Goal: Information Seeking & Learning: Compare options

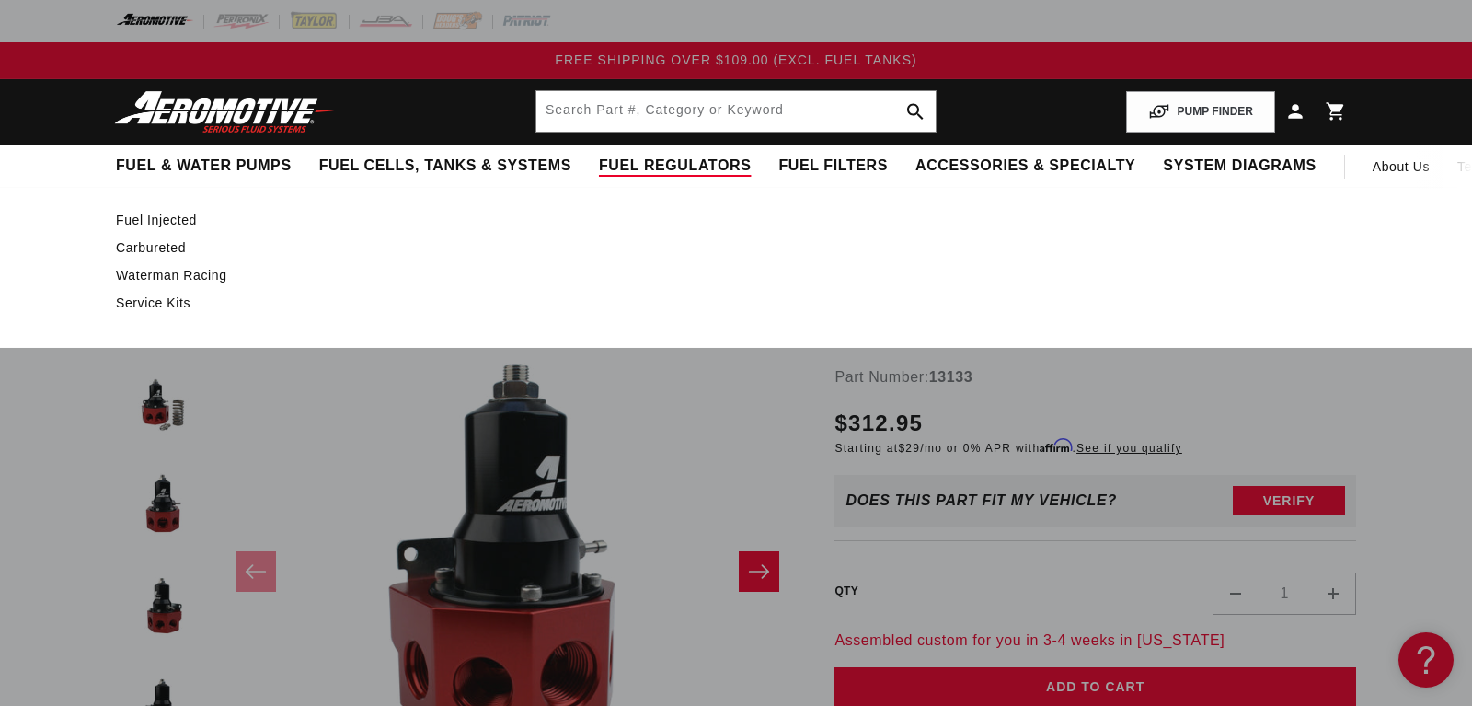
click at [162, 219] on link "Fuel Injected" at bounding box center [727, 220] width 1222 height 17
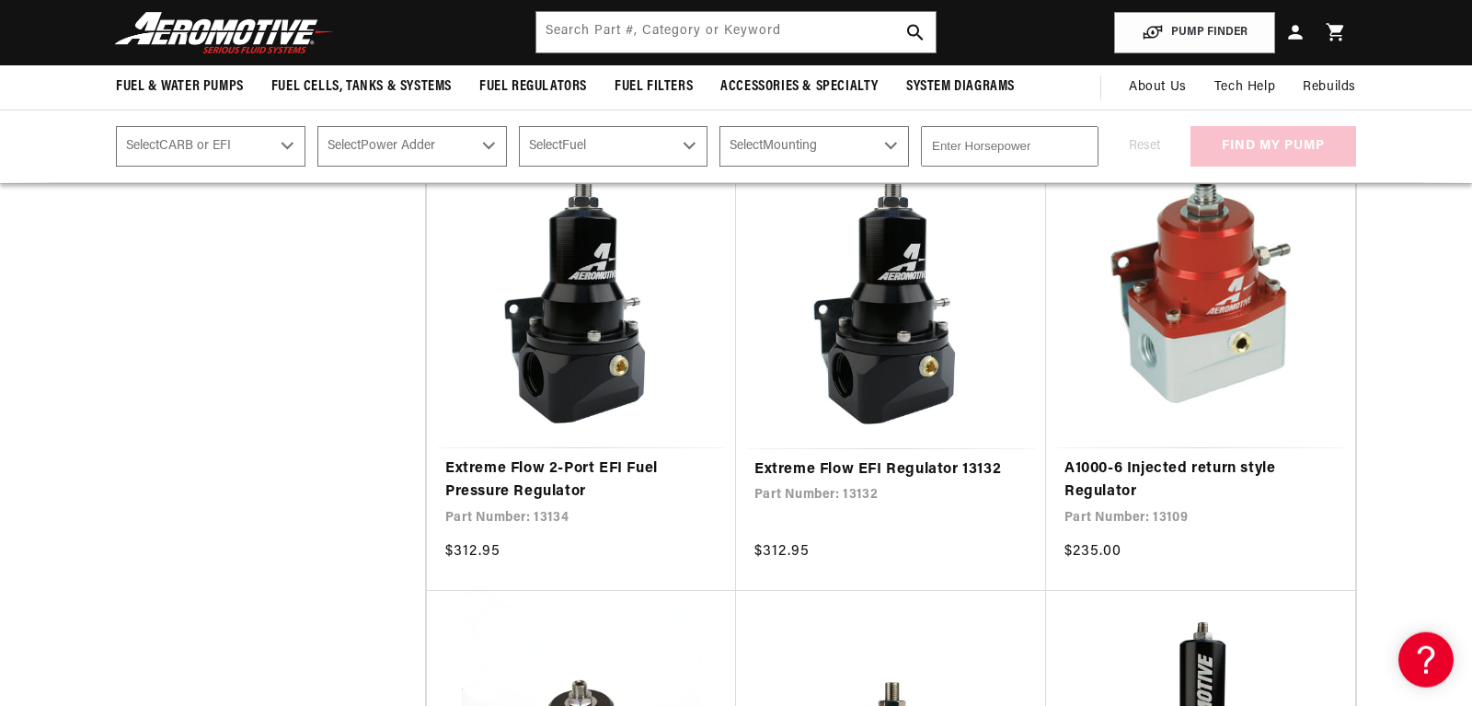
scroll to position [1328, 0]
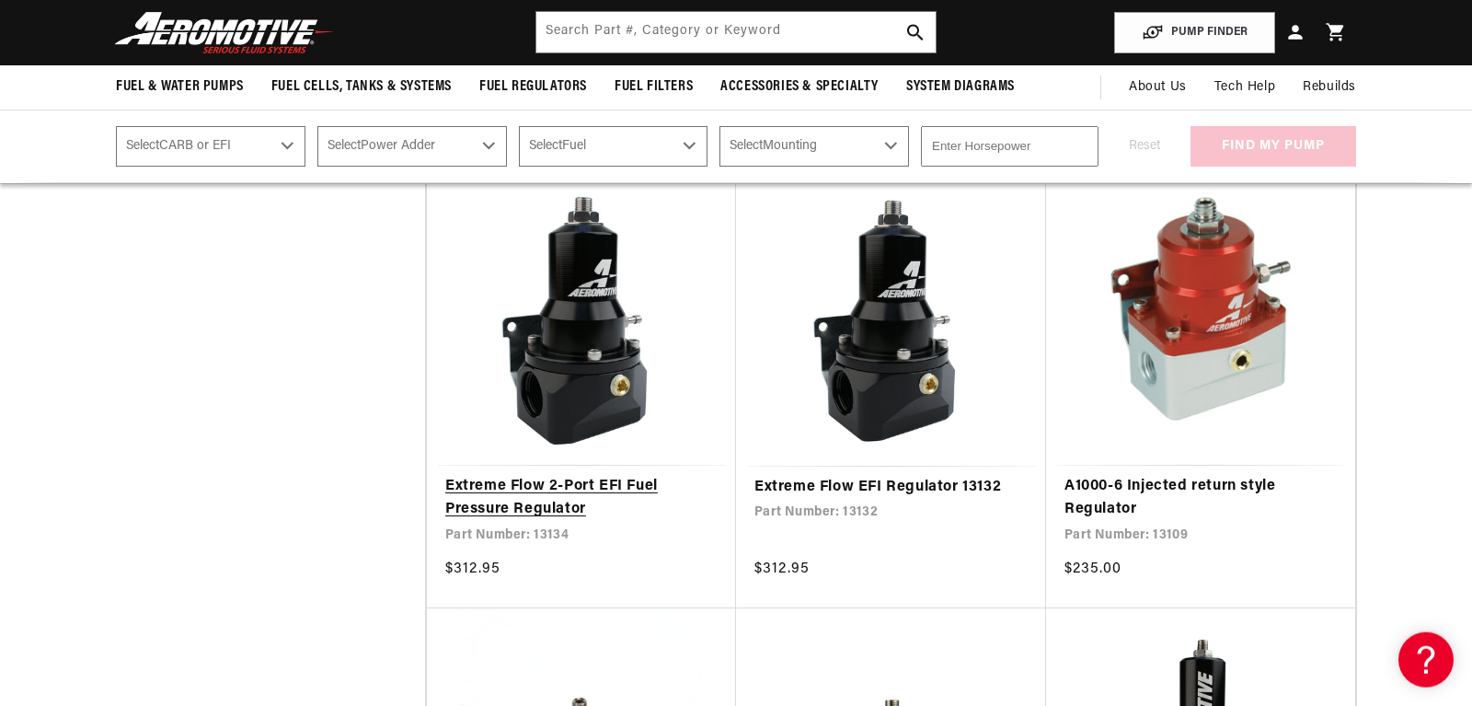
click at [475, 497] on link "Extreme Flow 2-Port EFI Fuel Pressure Regulator" at bounding box center [581, 498] width 272 height 47
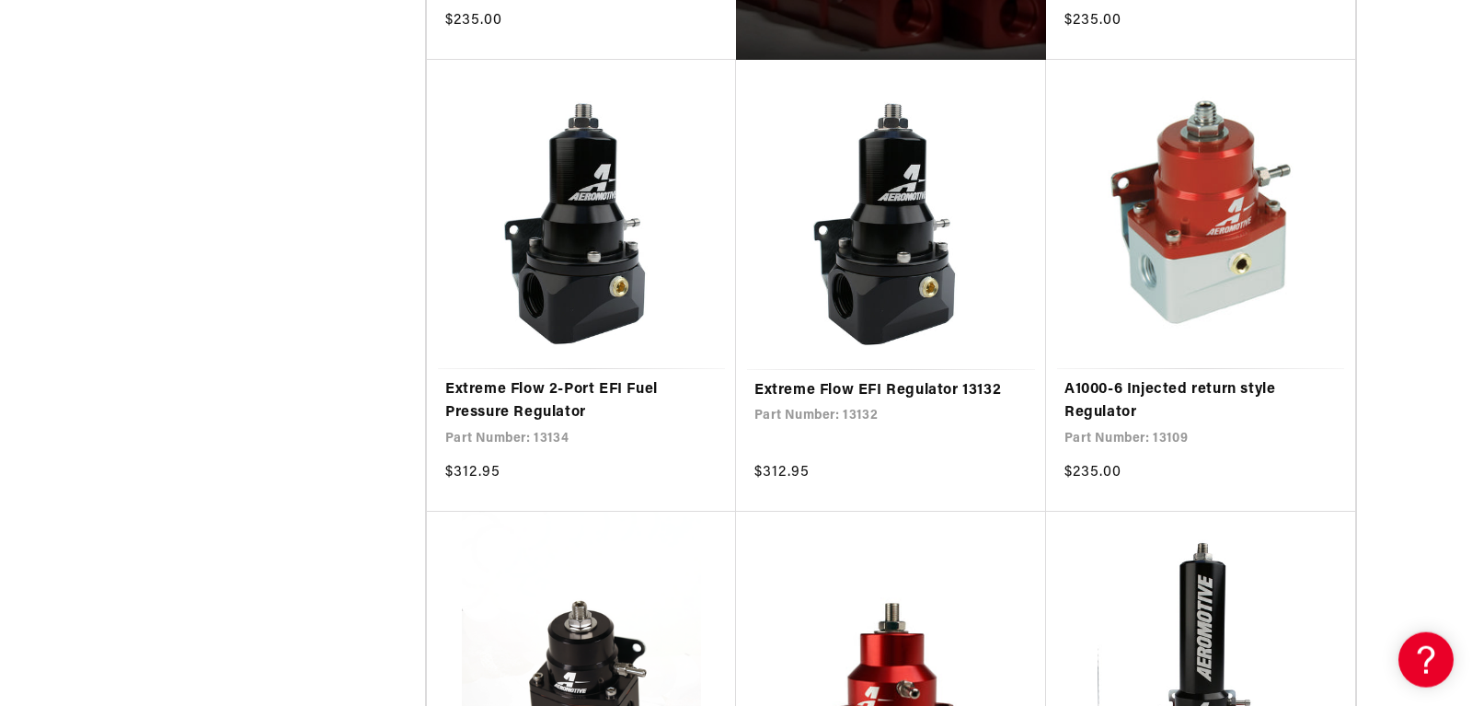
scroll to position [1443, 0]
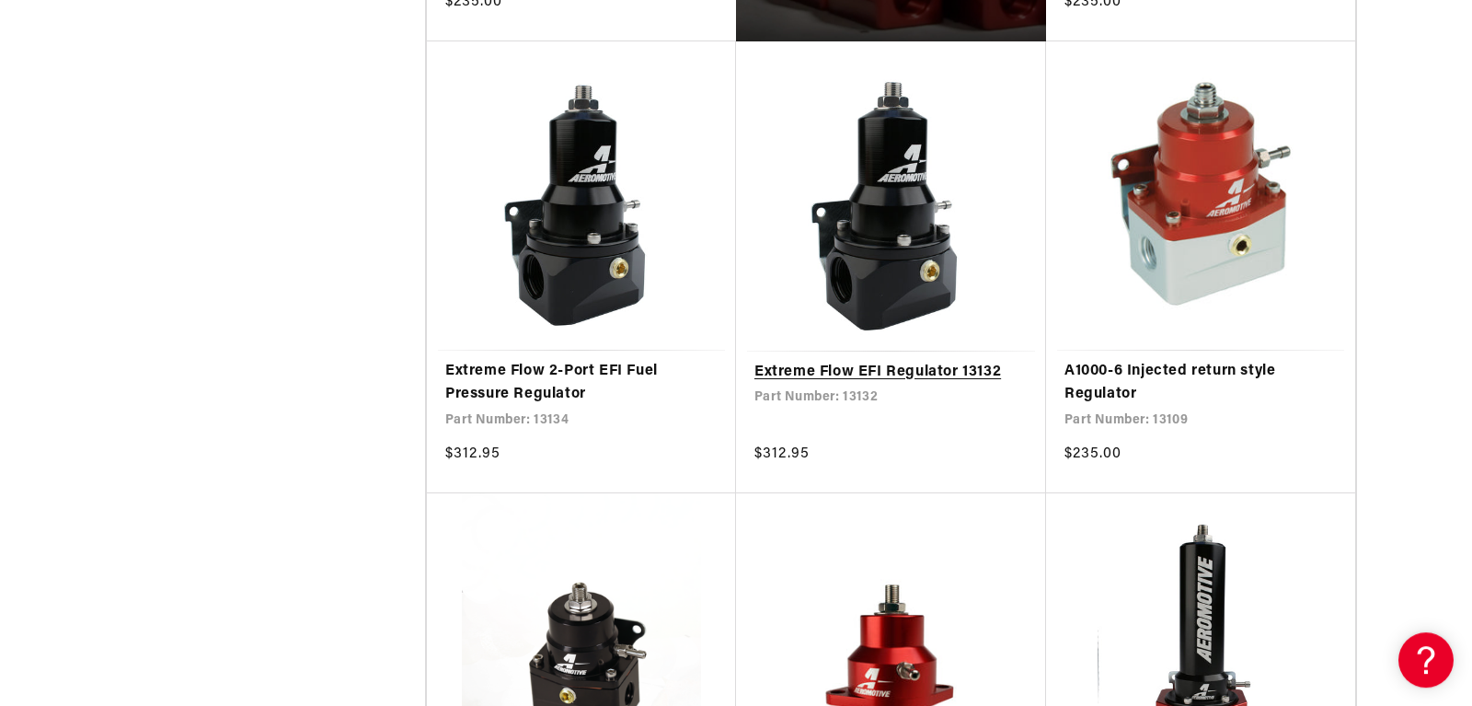
click at [832, 367] on link "Extreme Flow EFI Regulator 13132" at bounding box center [890, 373] width 273 height 24
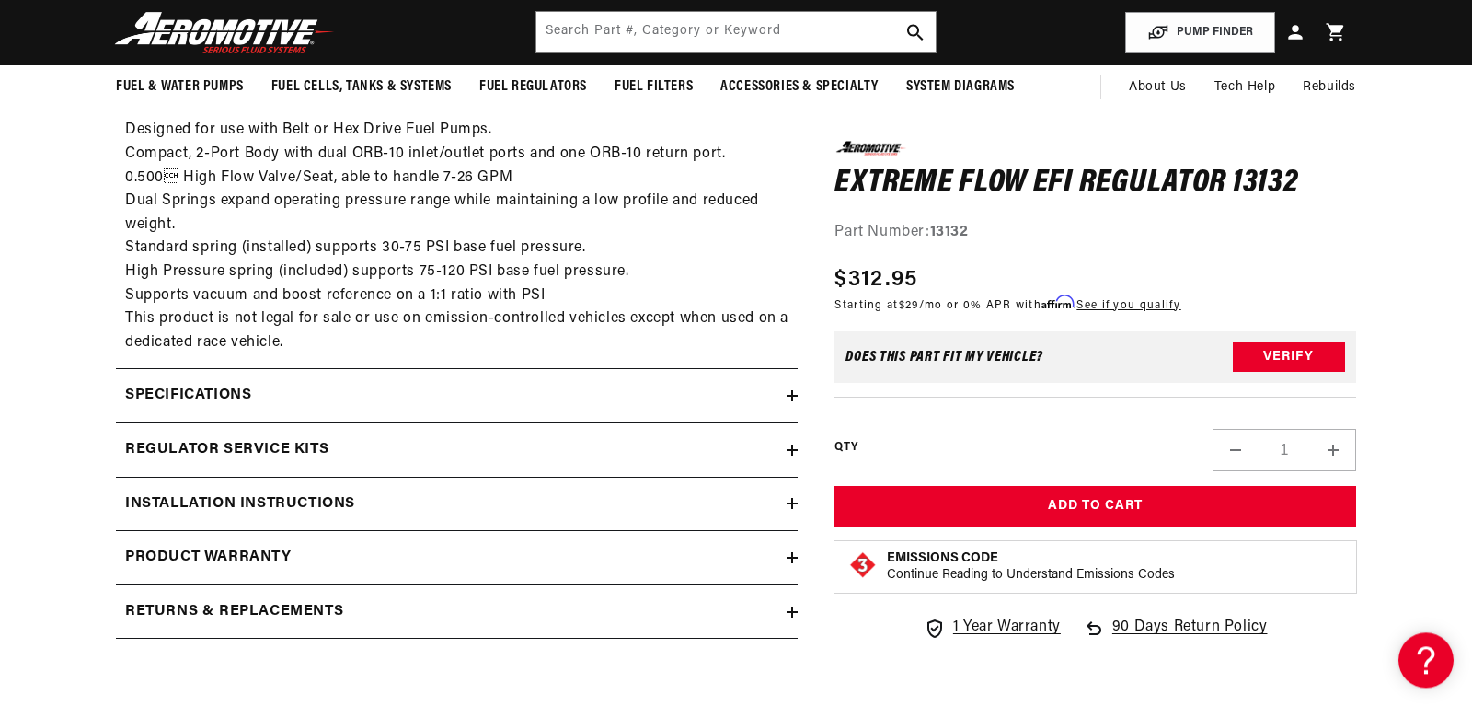
scroll to position [914, 0]
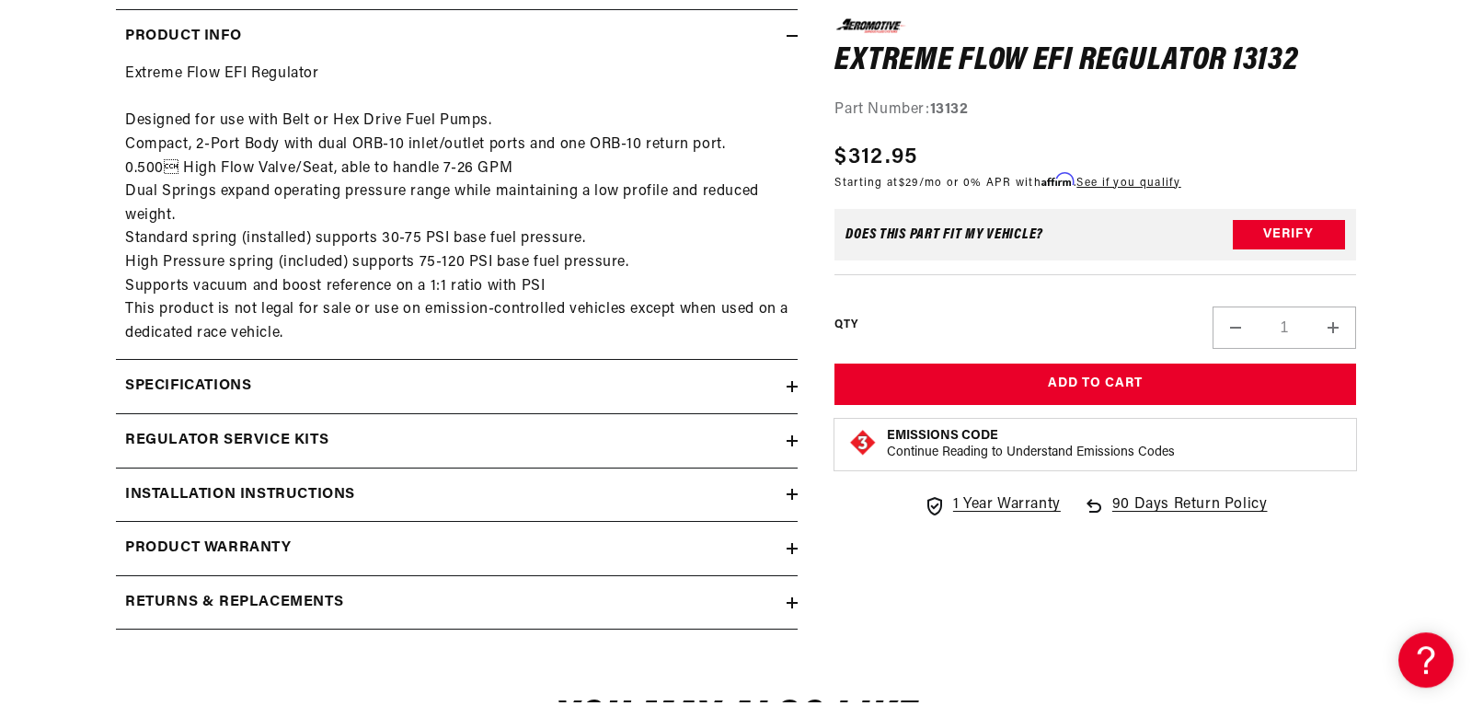
click at [797, 435] on summary "Regulator Service Kits" at bounding box center [457, 440] width 682 height 53
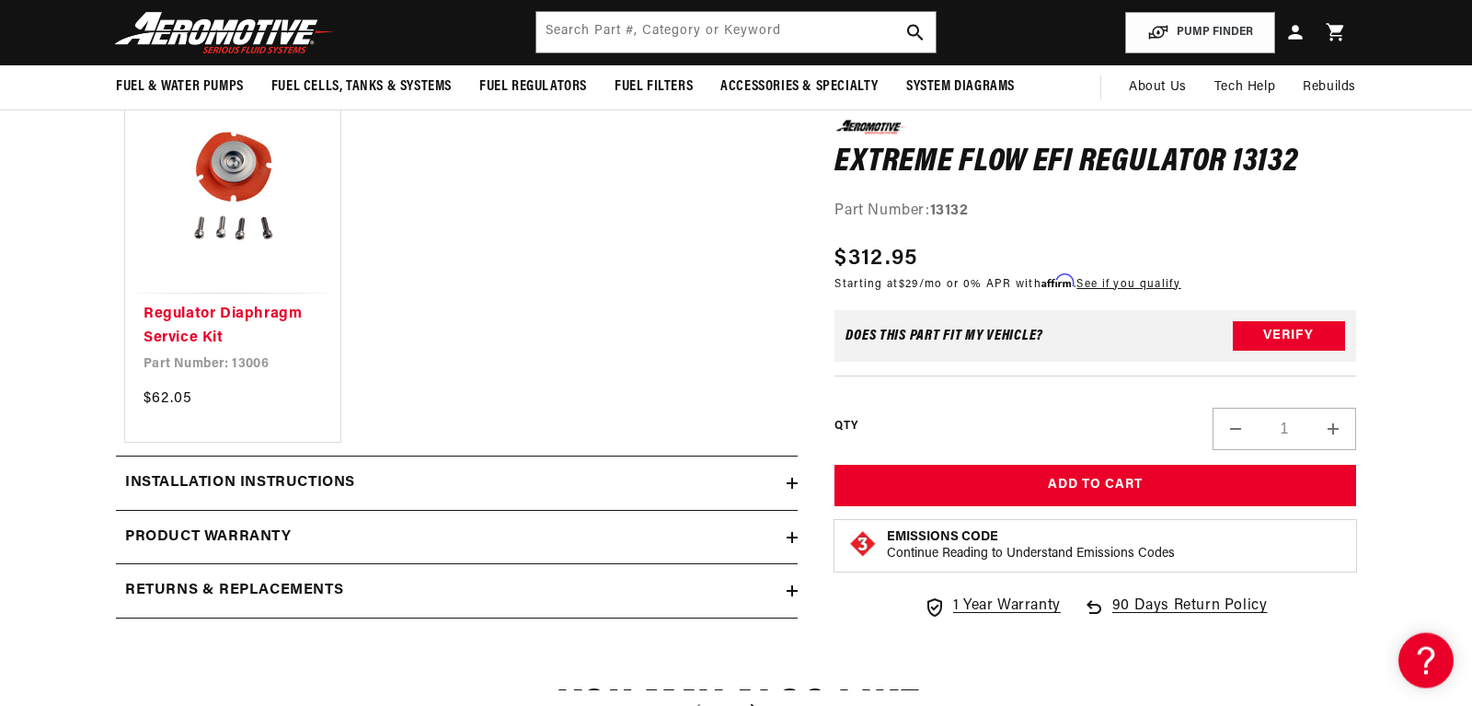
scroll to position [1297, 0]
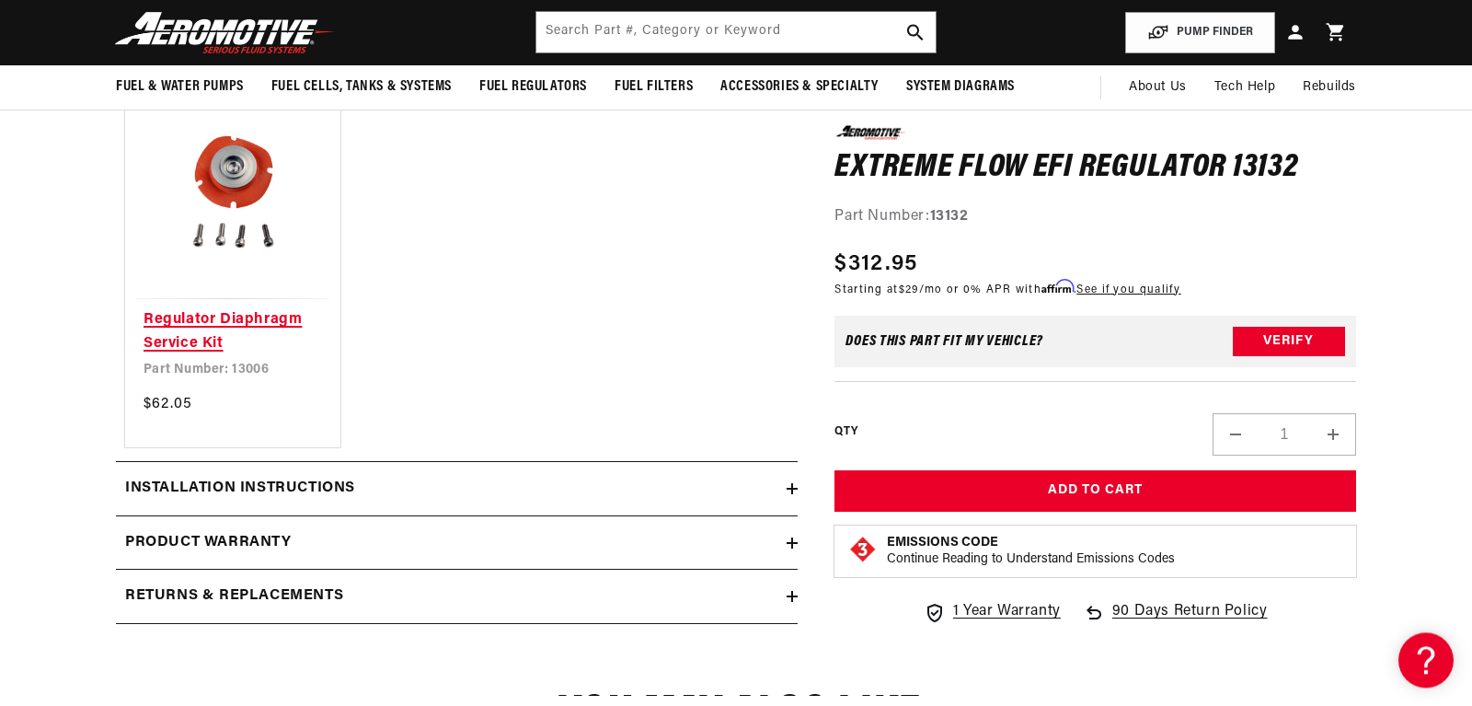
click at [179, 333] on link "Regulator Diaphragm Service Kit" at bounding box center [232, 331] width 178 height 47
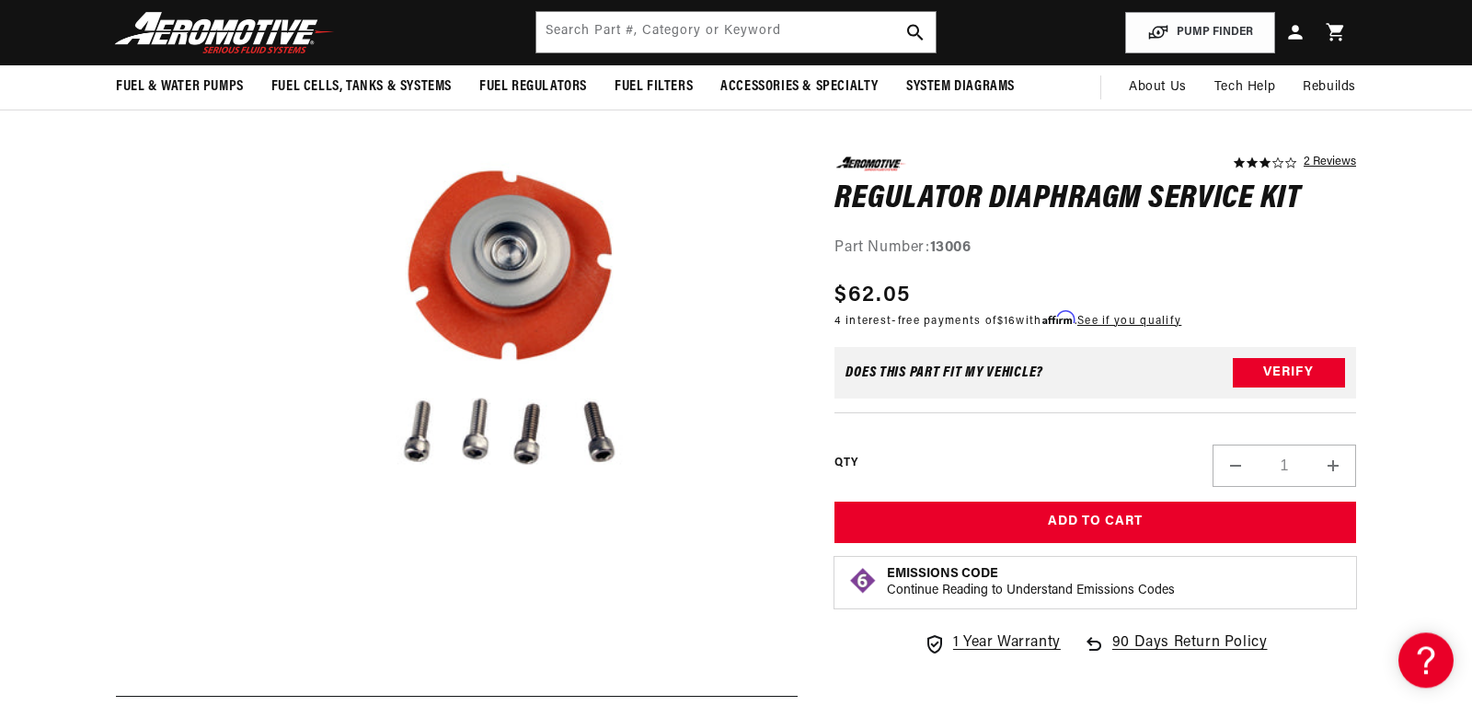
scroll to position [223, 0]
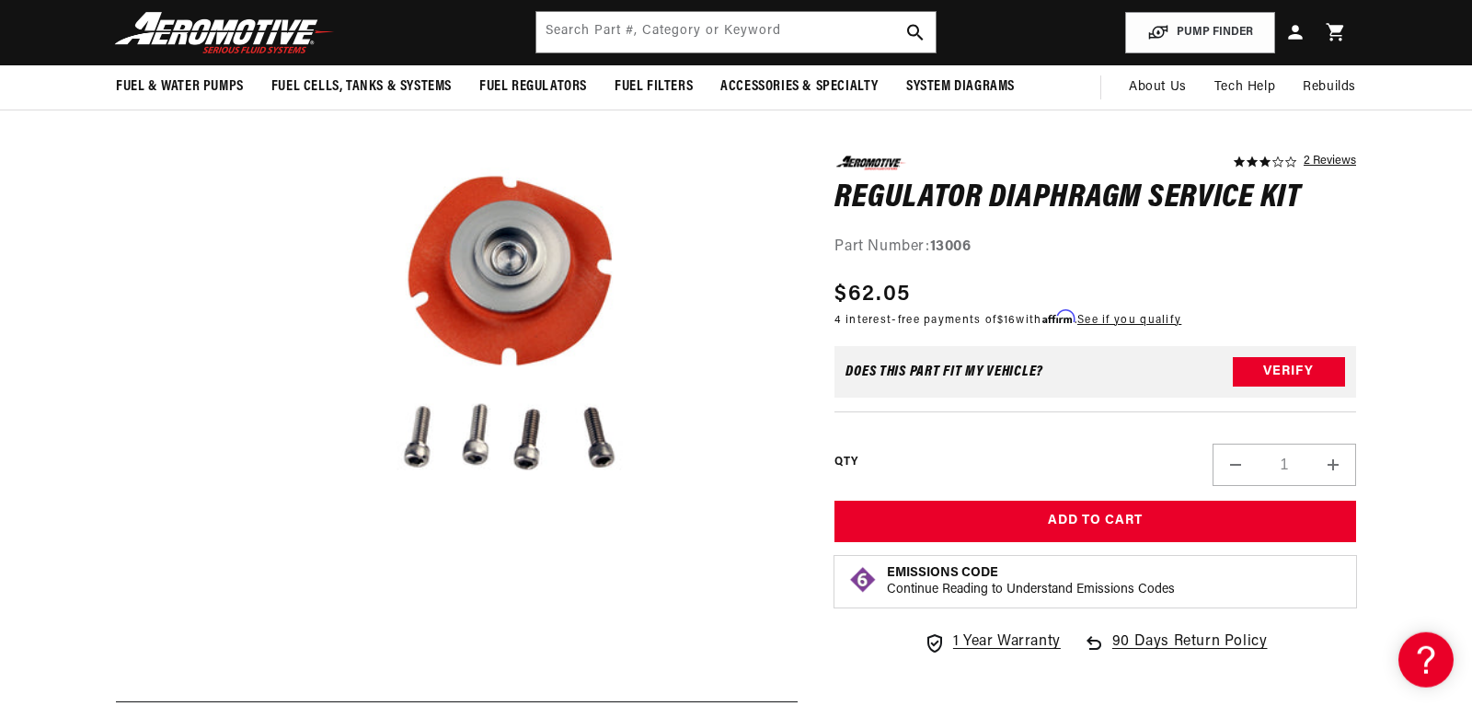
click at [217, 614] on button "Open media 1 in modal" at bounding box center [217, 614] width 0 height 0
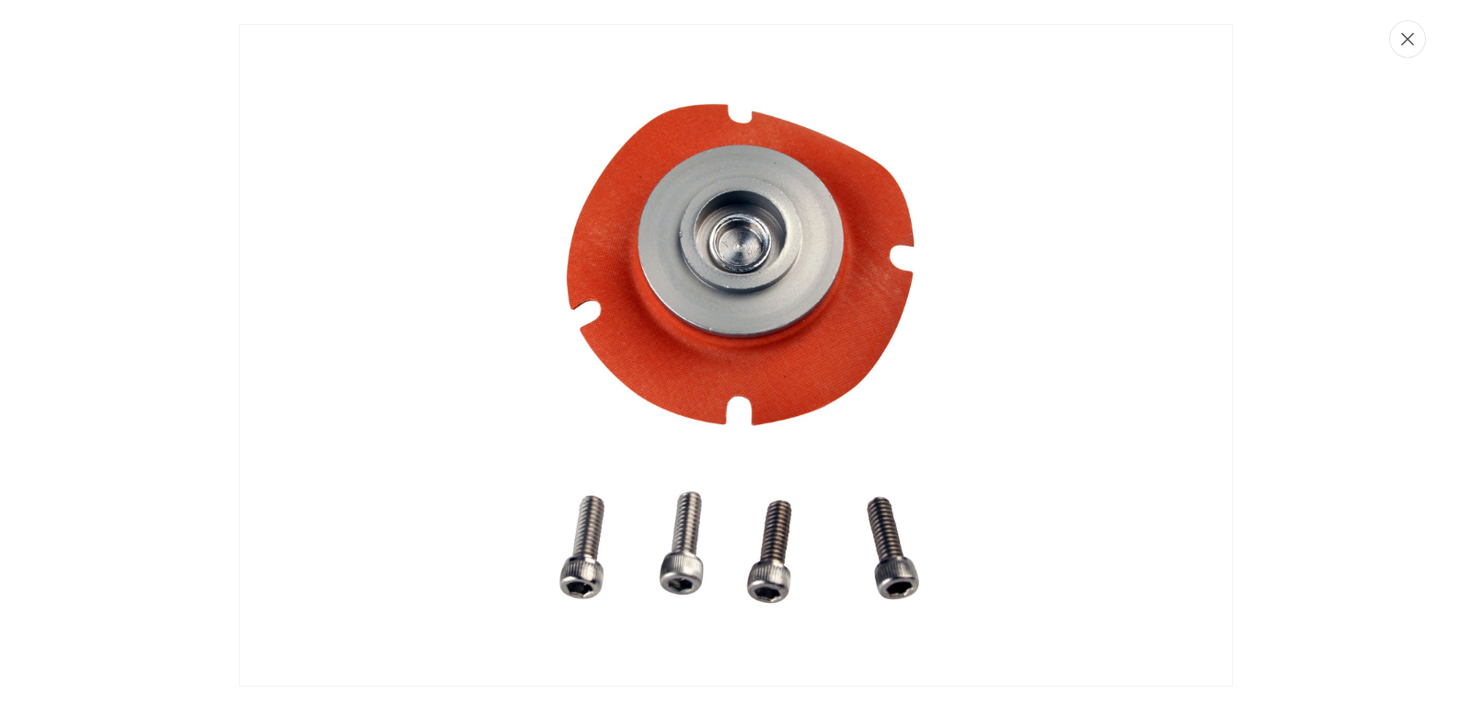
click at [1417, 47] on button "Close" at bounding box center [1407, 39] width 37 height 38
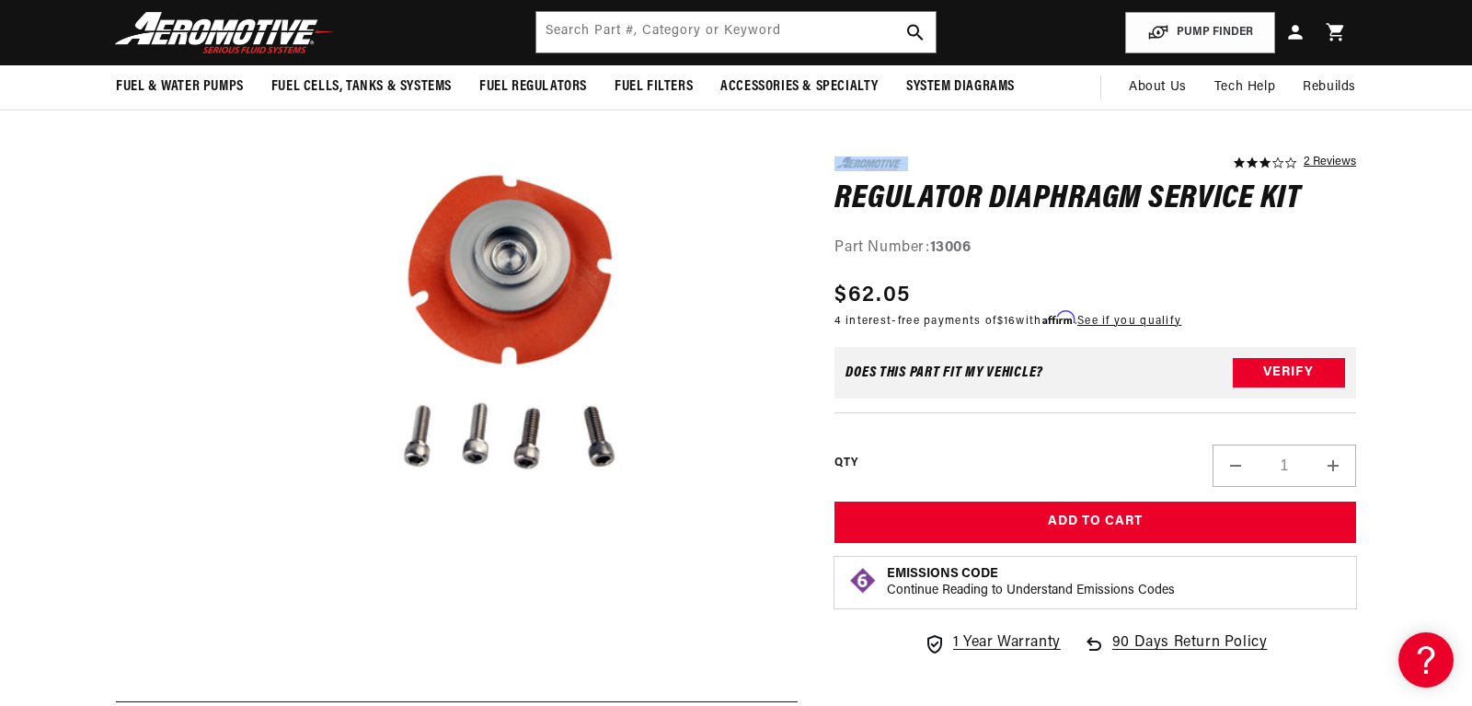
drag, startPoint x: 1417, startPoint y: 47, endPoint x: 1048, endPoint y: 161, distance: 386.1
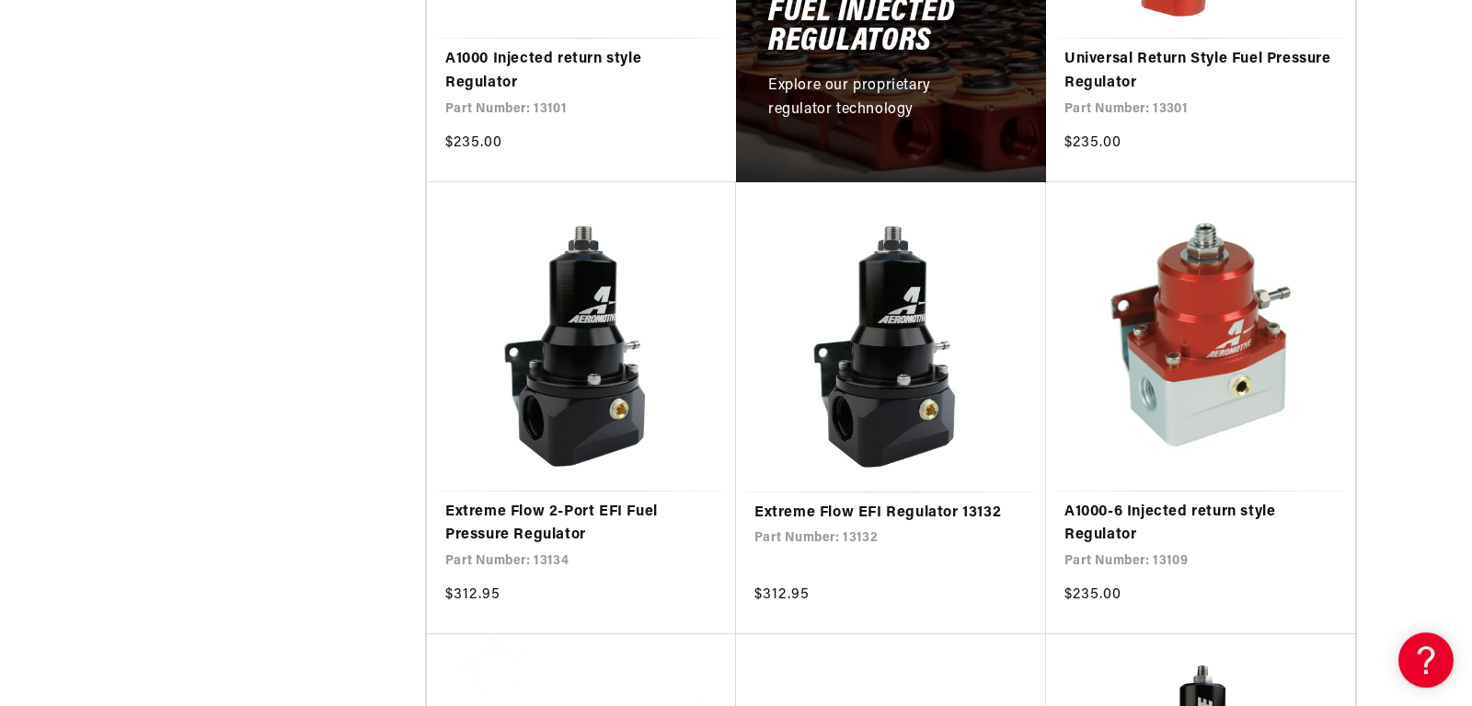
scroll to position [1320, 0]
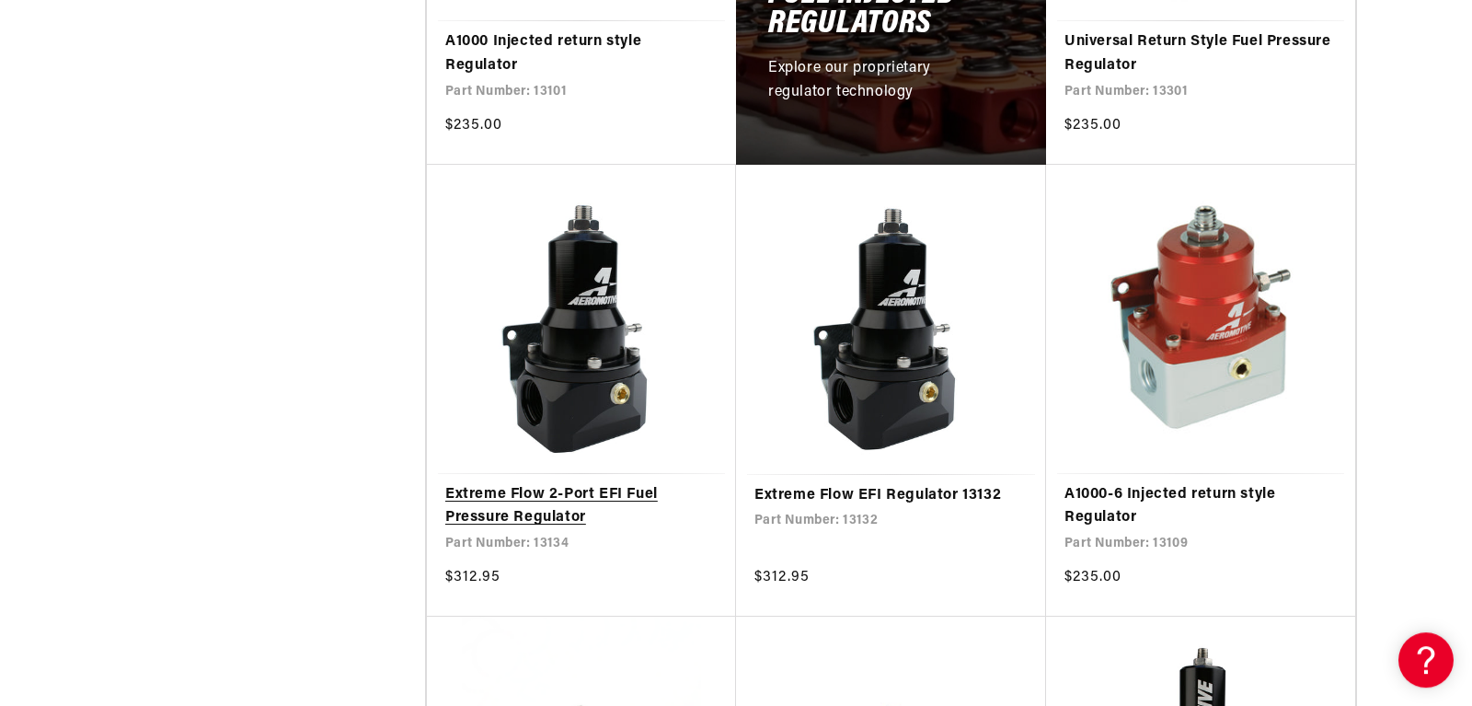
click at [548, 487] on link "Extreme Flow 2-Port EFI Fuel Pressure Regulator" at bounding box center [581, 506] width 272 height 47
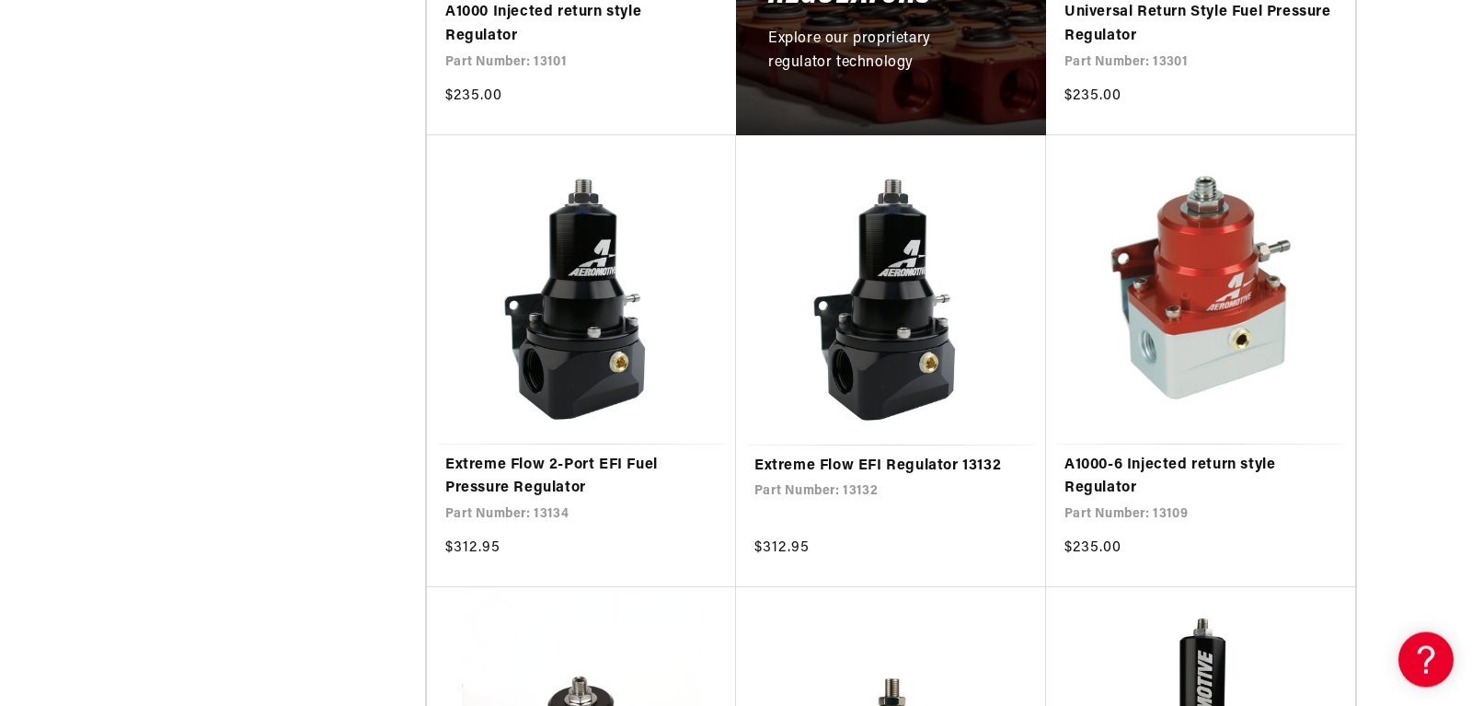
scroll to position [1383, 0]
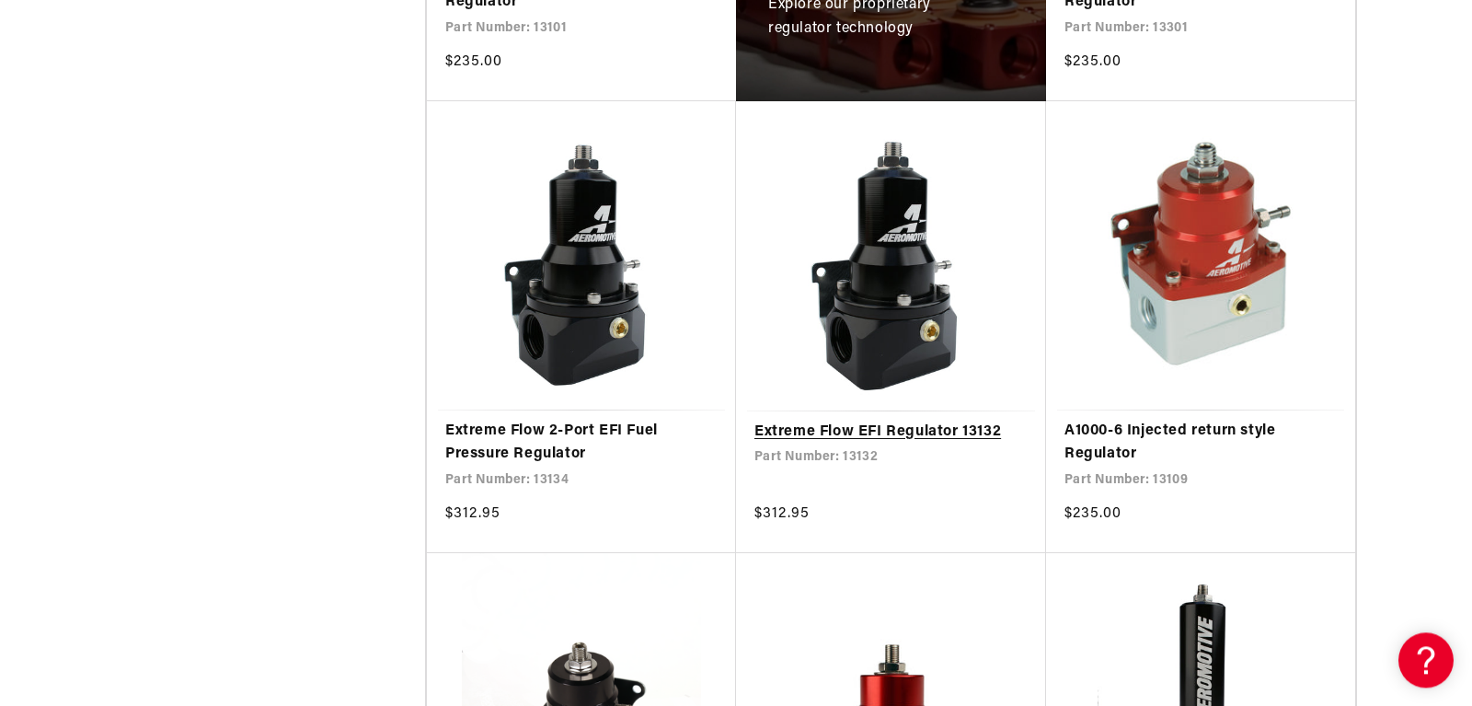
click at [895, 430] on link "Extreme Flow EFI Regulator 13132" at bounding box center [890, 432] width 273 height 24
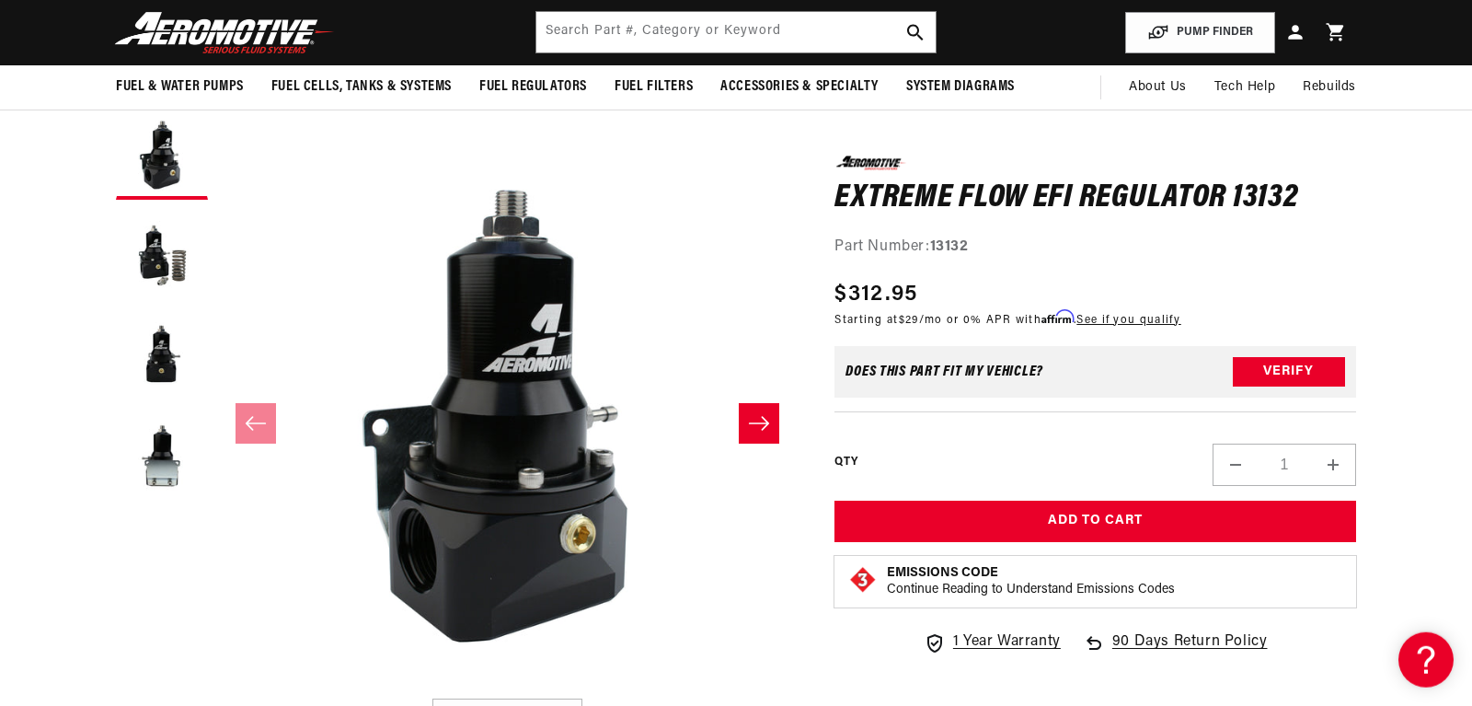
scroll to position [128, 0]
